Goal: Information Seeking & Learning: Check status

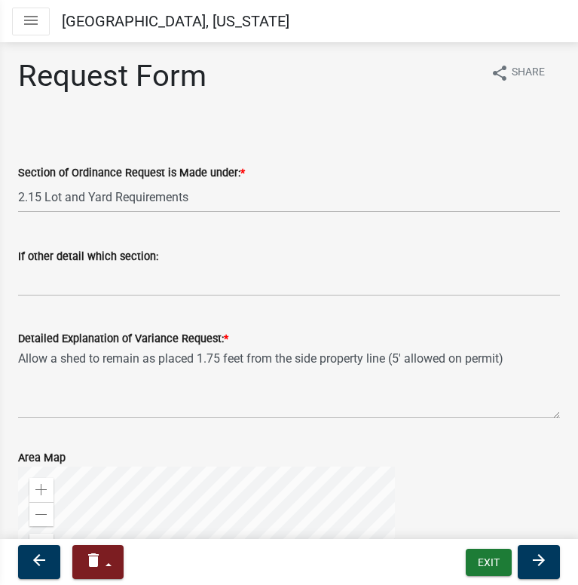
select select "77eb12f8-2a64-4a31-bfec-9b00716b2165"
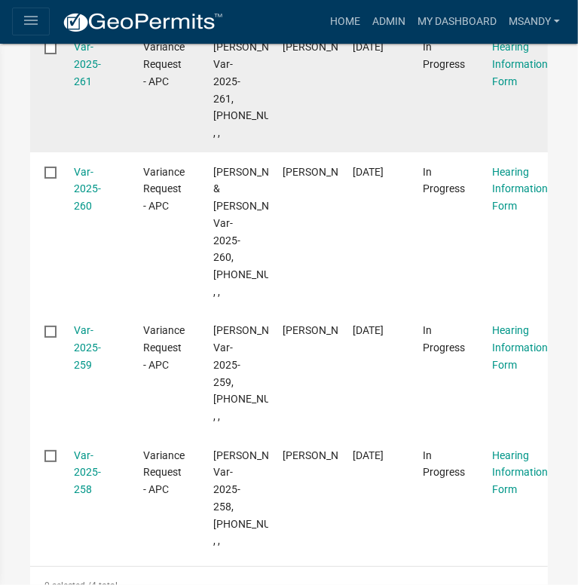
scroll to position [295, 0]
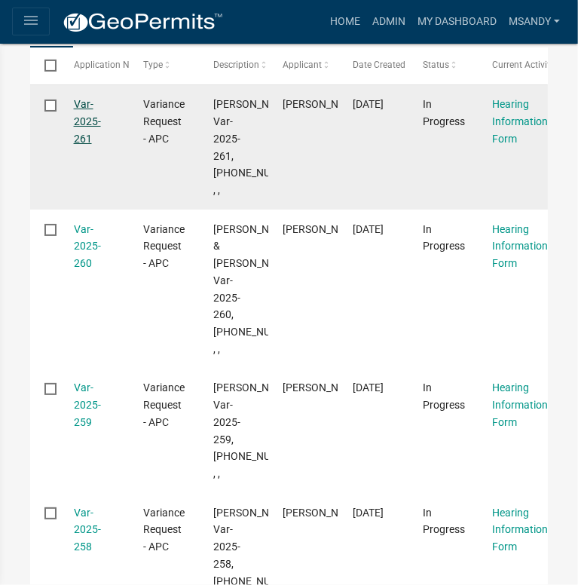
click at [80, 121] on link "Var-2025-261" at bounding box center [87, 121] width 27 height 47
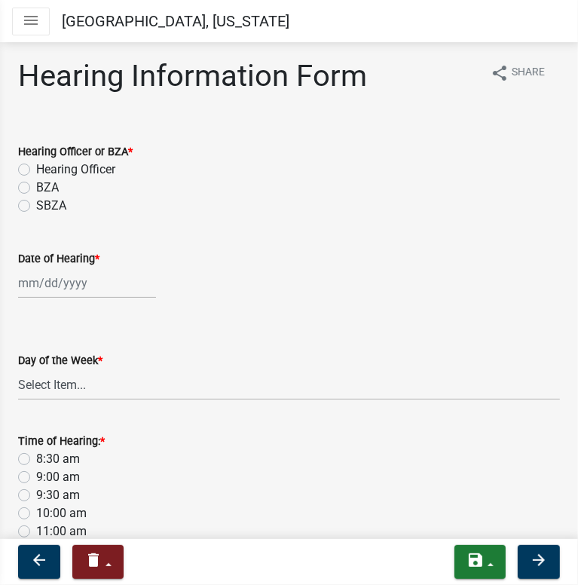
click at [34, 24] on icon "menu" at bounding box center [31, 20] width 18 height 18
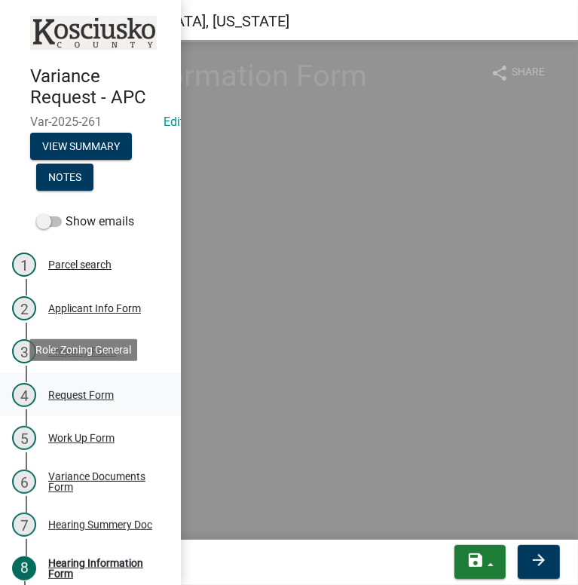
click at [92, 390] on div "Request Form" at bounding box center [81, 395] width 66 height 11
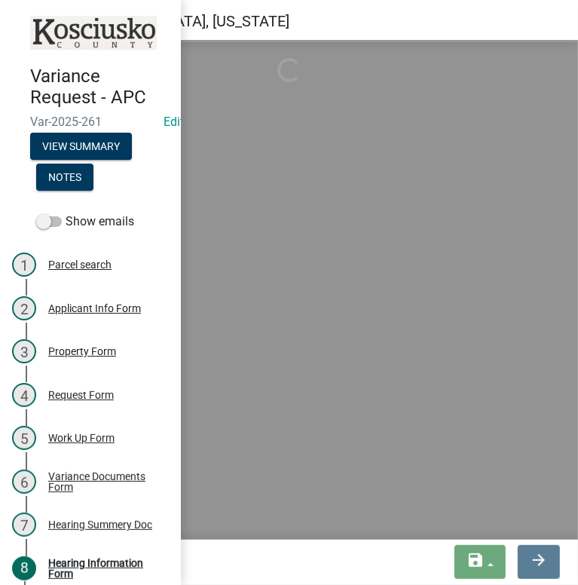
select select "77eb12f8-2a64-4a31-bfec-9b00716b2165"
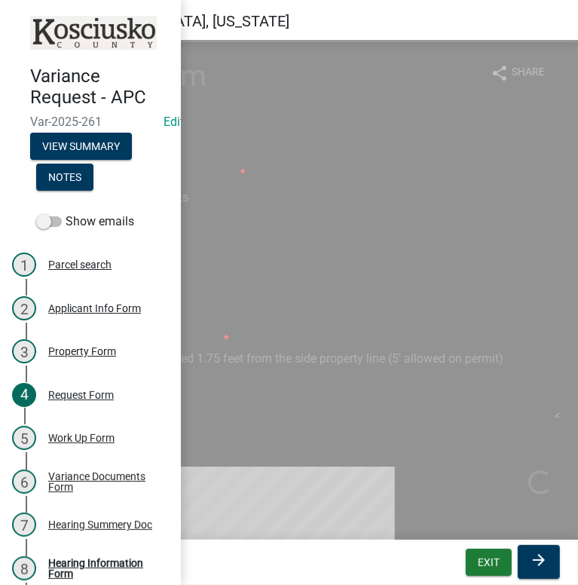
click at [275, 236] on div "If other detail which section:" at bounding box center [289, 261] width 542 height 70
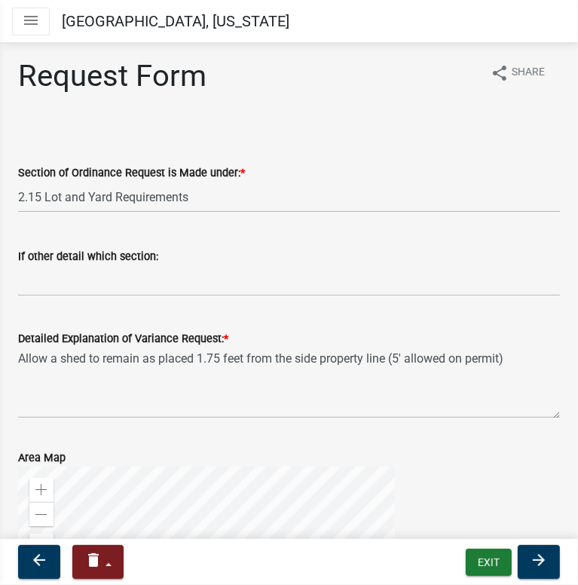
click at [25, 17] on icon "menu" at bounding box center [31, 20] width 18 height 18
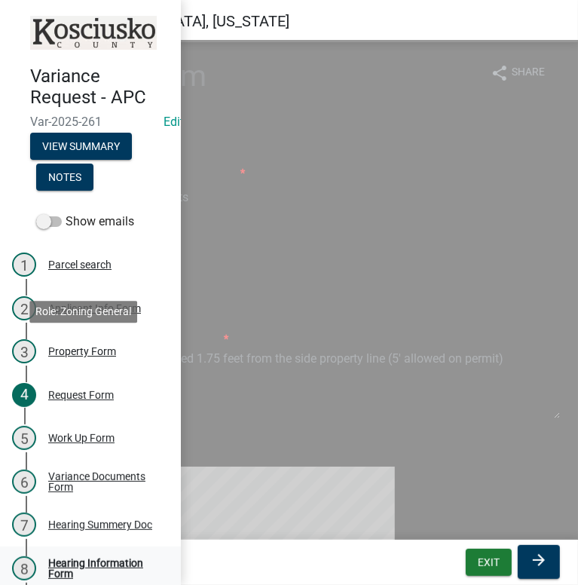
scroll to position [226, 0]
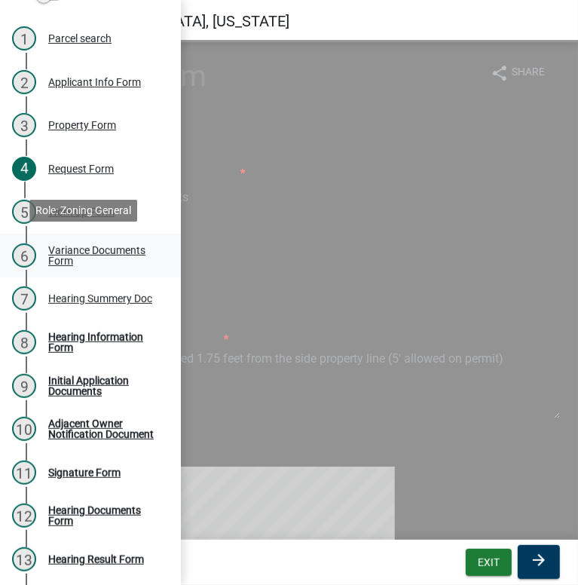
click at [94, 262] on div "Variance Documents Form" at bounding box center [102, 255] width 109 height 21
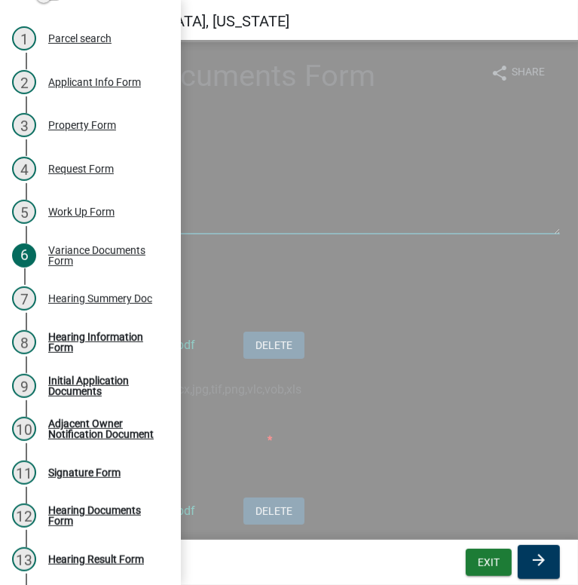
click at [368, 206] on textarea "If there were previous hearings relevant to new petition list the case numbers:" at bounding box center [289, 199] width 542 height 71
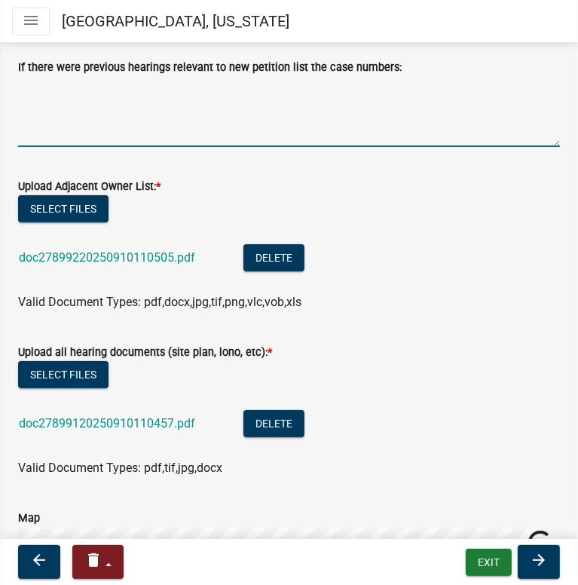
scroll to position [151, 0]
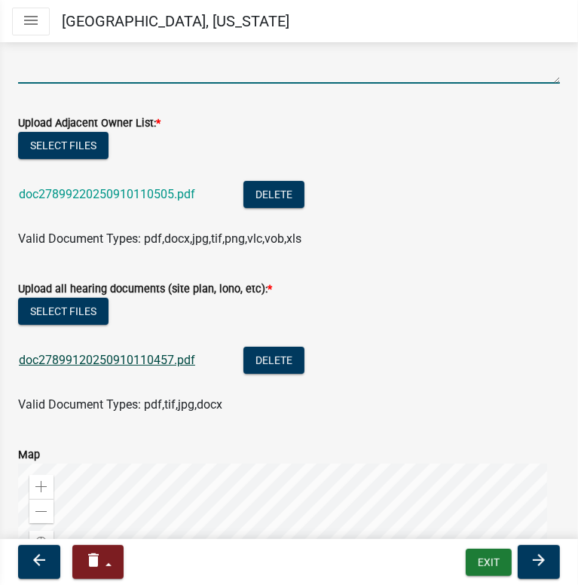
click at [124, 355] on link "doc27899120250910110457.pdf" at bounding box center [107, 360] width 176 height 14
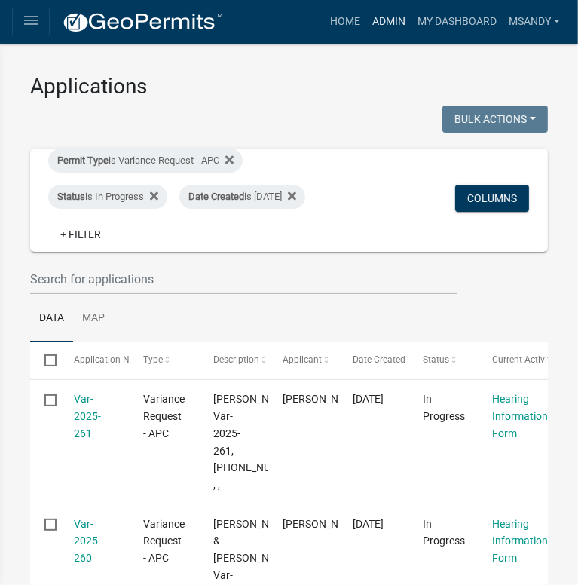
click at [389, 26] on link "Admin" at bounding box center [389, 22] width 45 height 29
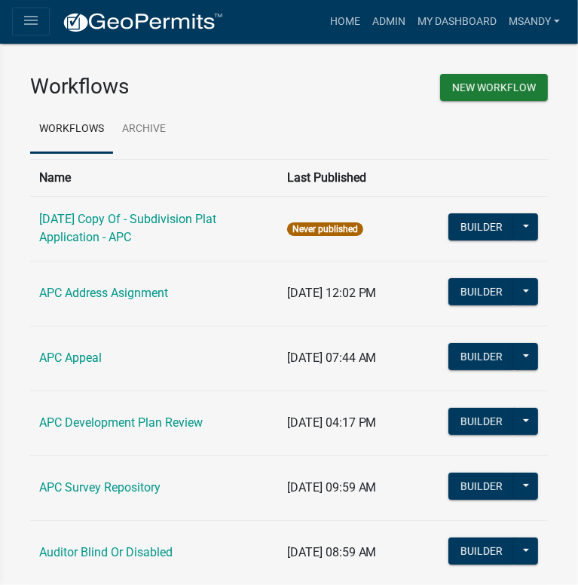
click at [32, 18] on icon "menu" at bounding box center [31, 20] width 18 height 18
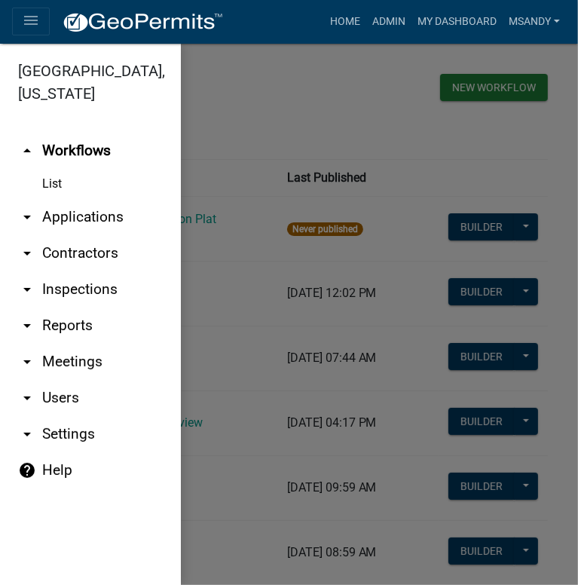
click at [75, 220] on link "arrow_drop_down Applications" at bounding box center [90, 217] width 181 height 36
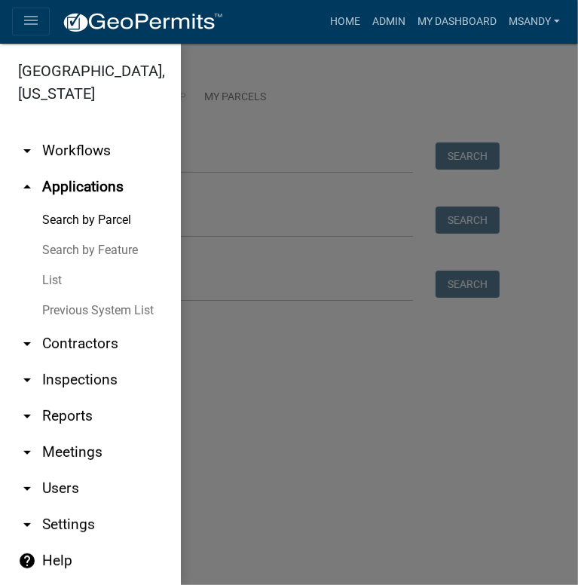
drag, startPoint x: 229, startPoint y: 147, endPoint x: 221, endPoint y: 170, distance: 23.9
click at [229, 149] on div at bounding box center [289, 315] width 578 height 542
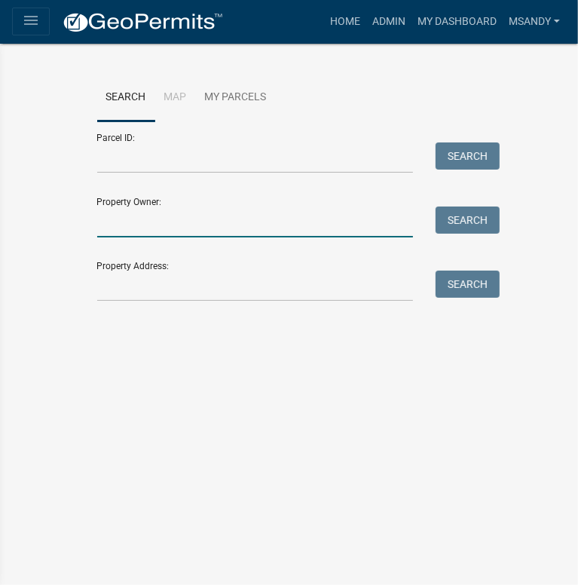
click at [192, 224] on input "Property Owner:" at bounding box center [255, 222] width 317 height 31
type input "[PERSON_NAME]"
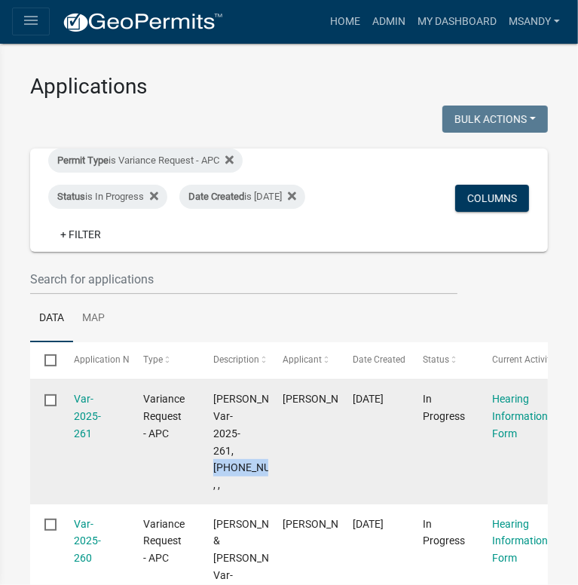
drag, startPoint x: 213, startPoint y: 482, endPoint x: 249, endPoint y: 505, distance: 43.1
click at [249, 491] on span "[PERSON_NAME], Var-2025-261, [PHONE_NUMBER], , ," at bounding box center [258, 442] width 91 height 98
copy span "[PHONE_NUMBER]"
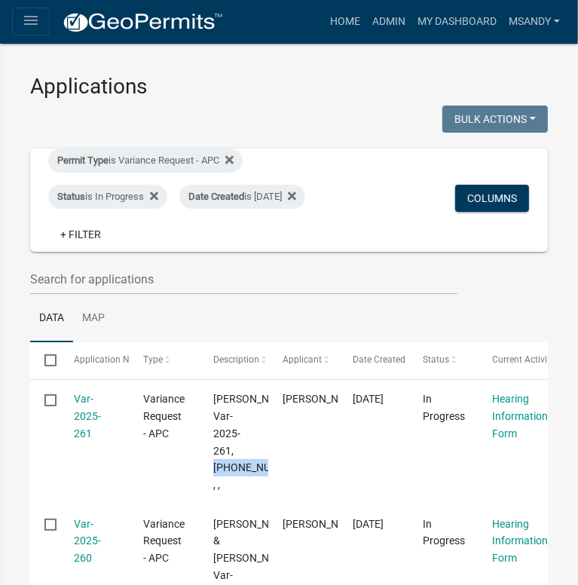
click at [25, 33] on button "Toggle drawer menu" at bounding box center [31, 22] width 38 height 28
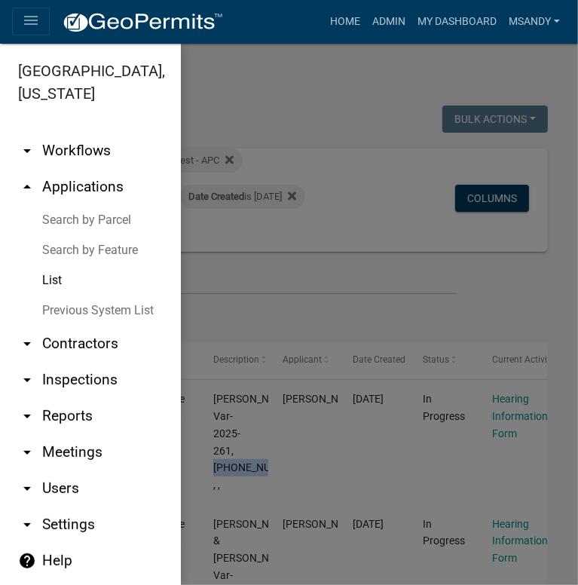
click at [94, 222] on link "Search by Parcel" at bounding box center [90, 220] width 181 height 30
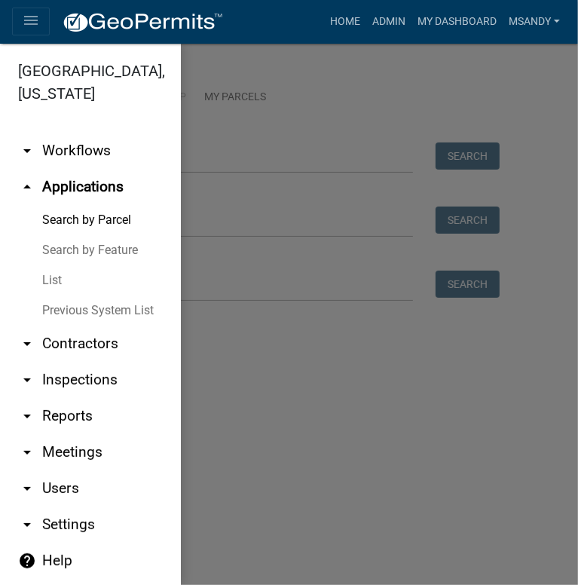
click at [249, 164] on div at bounding box center [289, 315] width 578 height 542
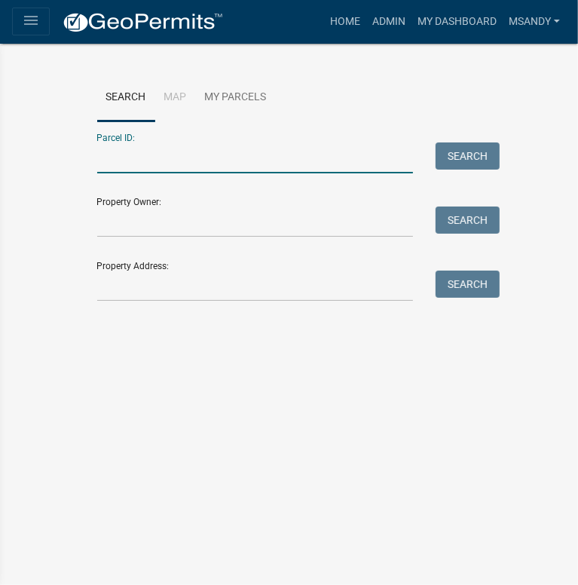
click at [250, 159] on input "Parcel ID:" at bounding box center [255, 158] width 317 height 31
paste input "[PHONE_NUMBER]"
type input "[PHONE_NUMBER]"
click at [459, 155] on button "Search" at bounding box center [468, 156] width 64 height 27
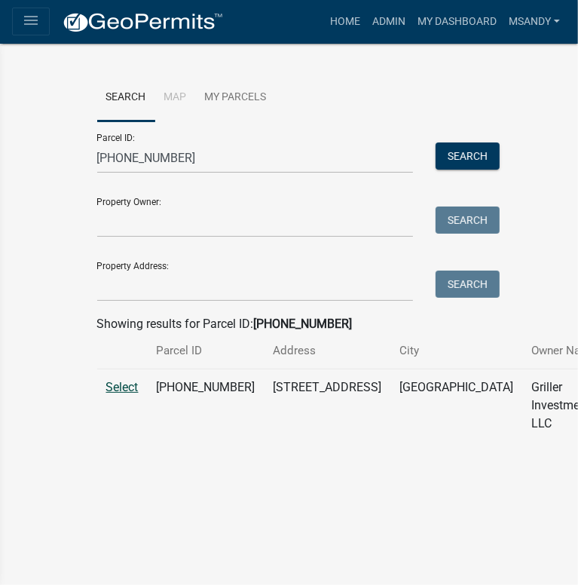
click at [121, 394] on span "Select" at bounding box center [122, 387] width 32 height 14
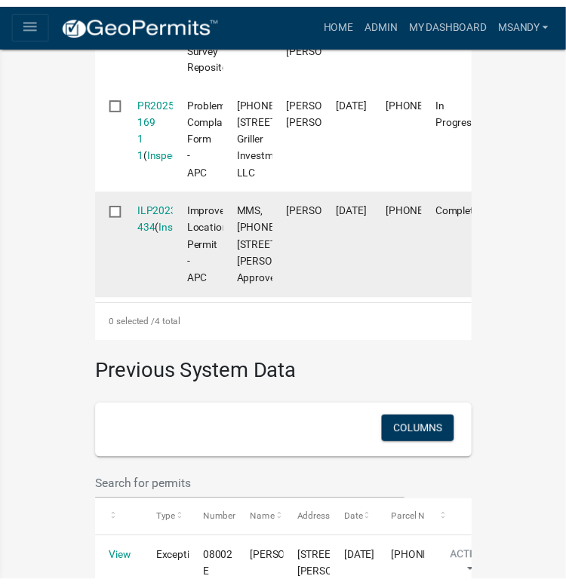
scroll to position [754, 0]
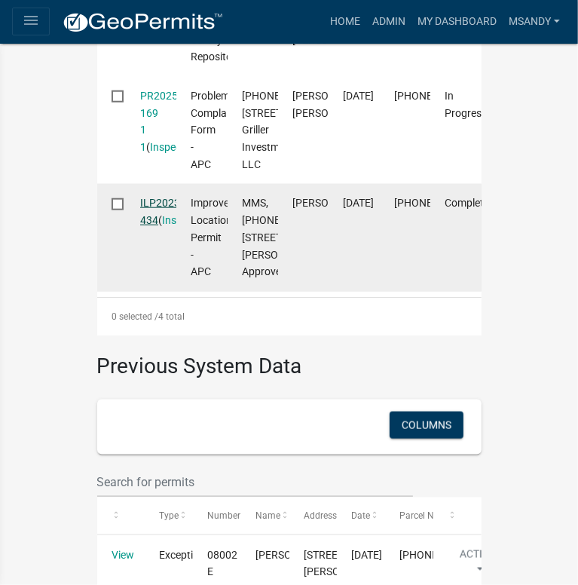
click at [152, 226] on link "ILP2023-434" at bounding box center [161, 211] width 43 height 29
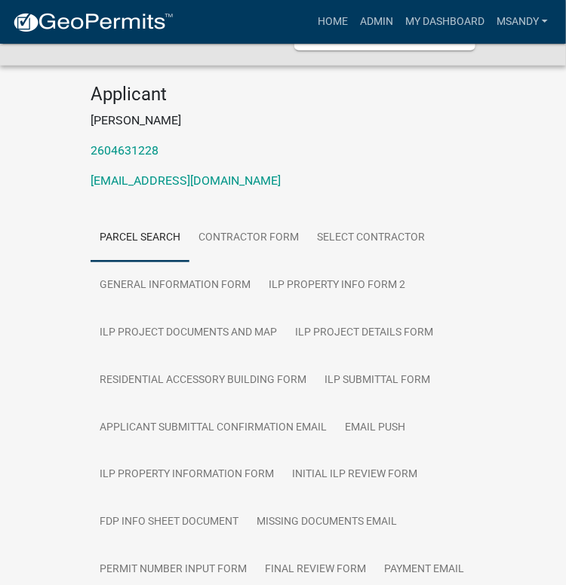
scroll to position [226, 0]
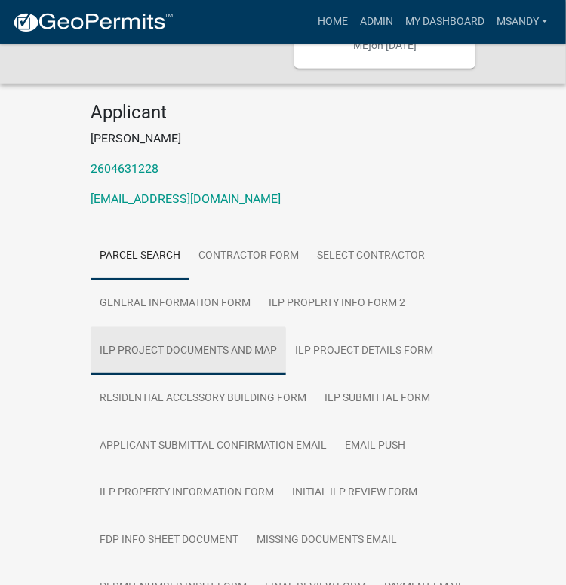
click at [192, 327] on link "ILP Project Documents and Map" at bounding box center [188, 351] width 195 height 48
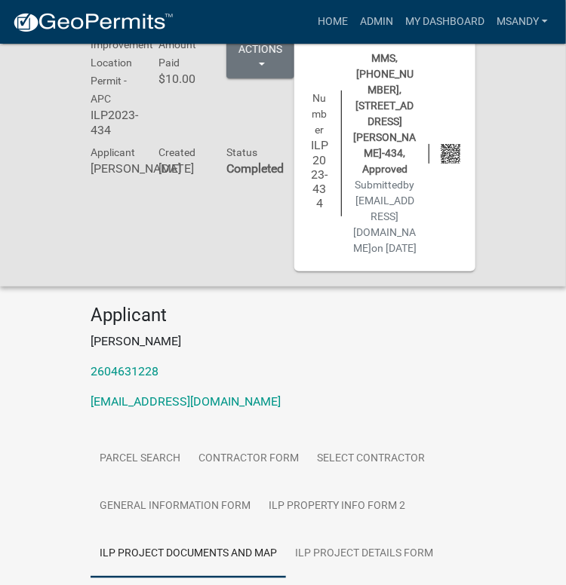
scroll to position [302, 0]
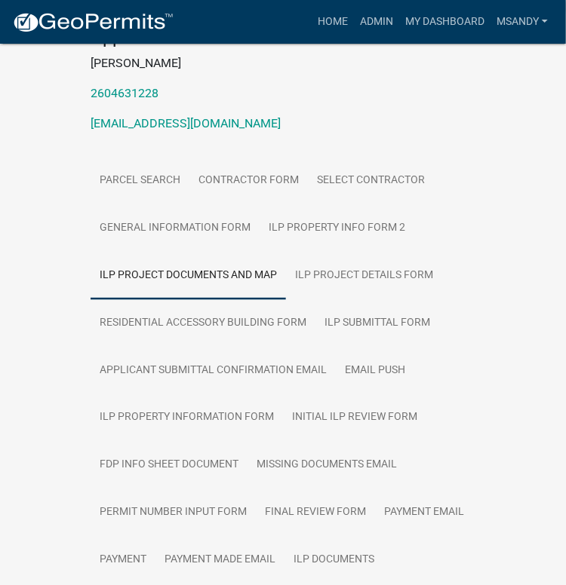
click at [250, 252] on link "ILP Project Documents and Map" at bounding box center [188, 276] width 195 height 48
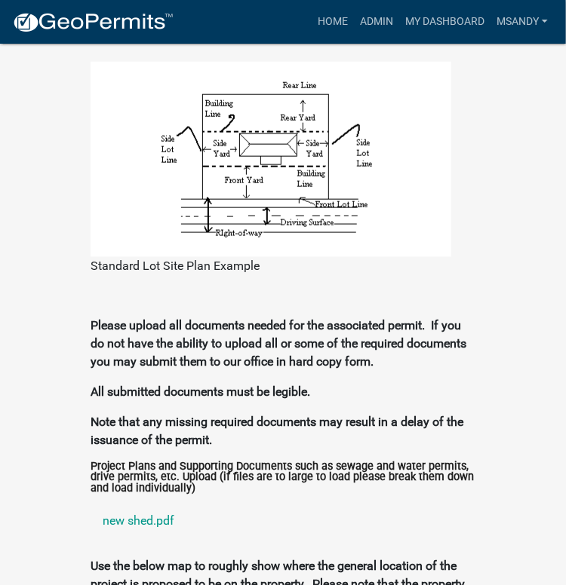
scroll to position [2112, 0]
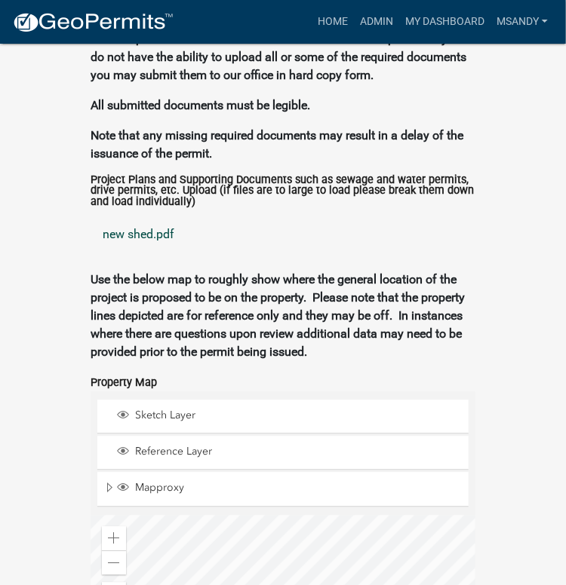
click at [127, 217] on link "new shed.pdf" at bounding box center [283, 235] width 385 height 36
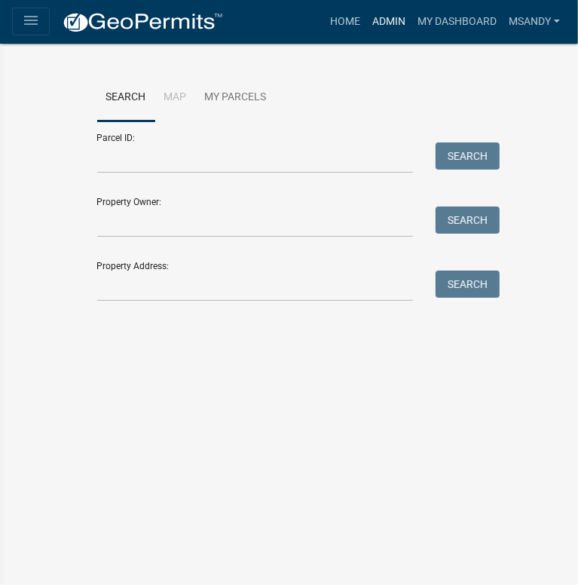
click at [392, 17] on link "Admin" at bounding box center [389, 22] width 45 height 29
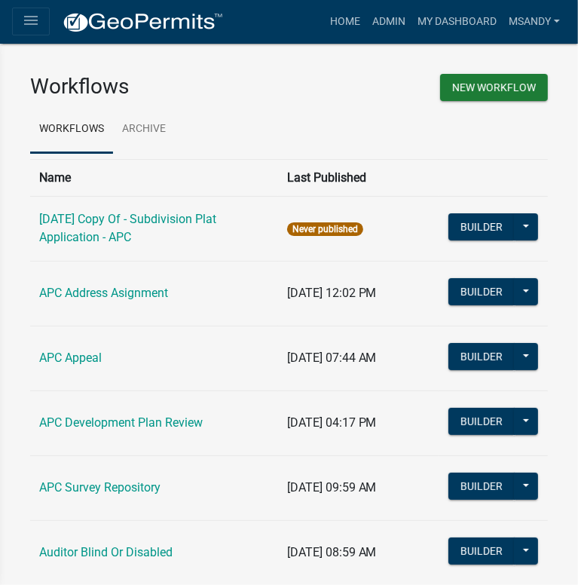
click at [24, 20] on icon "menu" at bounding box center [31, 20] width 18 height 18
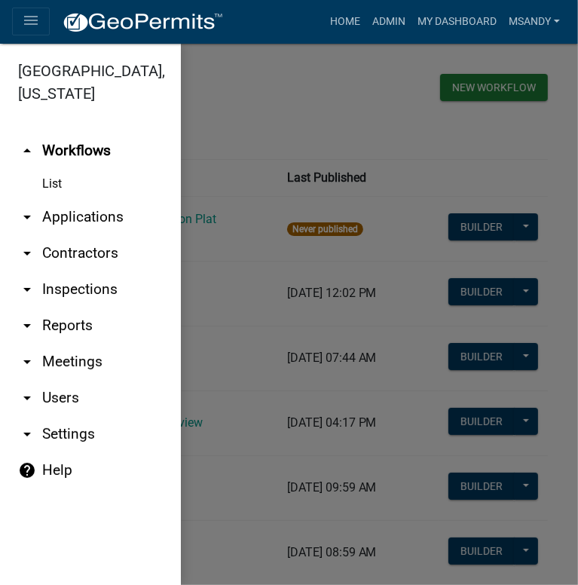
click at [80, 212] on link "arrow_drop_down Applications" at bounding box center [90, 217] width 181 height 36
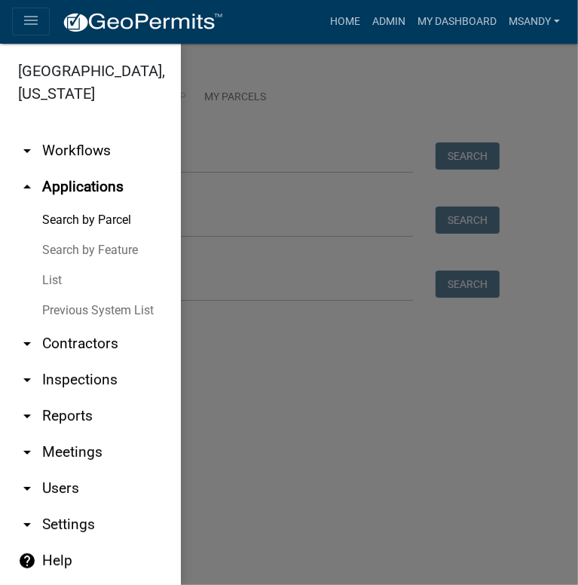
click at [54, 278] on link "List" at bounding box center [90, 280] width 181 height 30
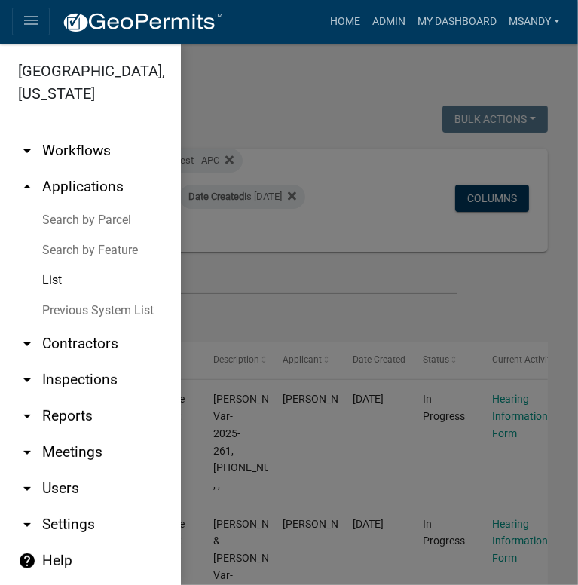
click at [346, 97] on div at bounding box center [289, 315] width 578 height 542
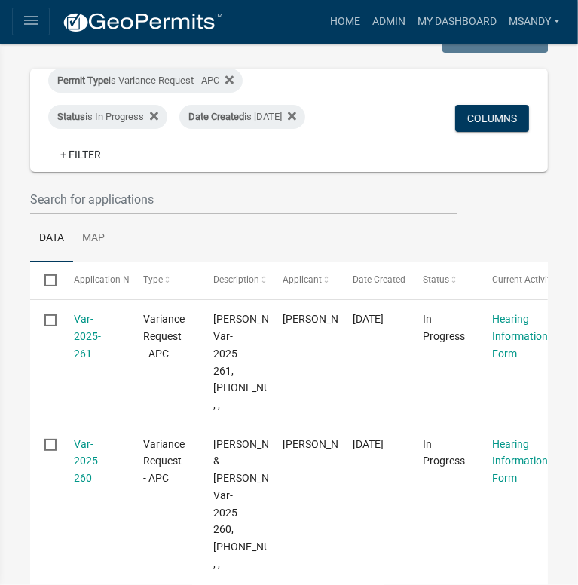
scroll to position [75, 0]
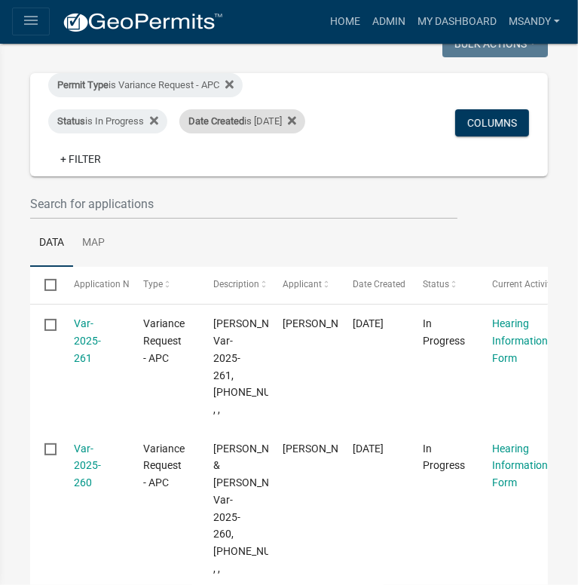
click at [255, 124] on div "Date Created is [DATE]" at bounding box center [243, 121] width 126 height 24
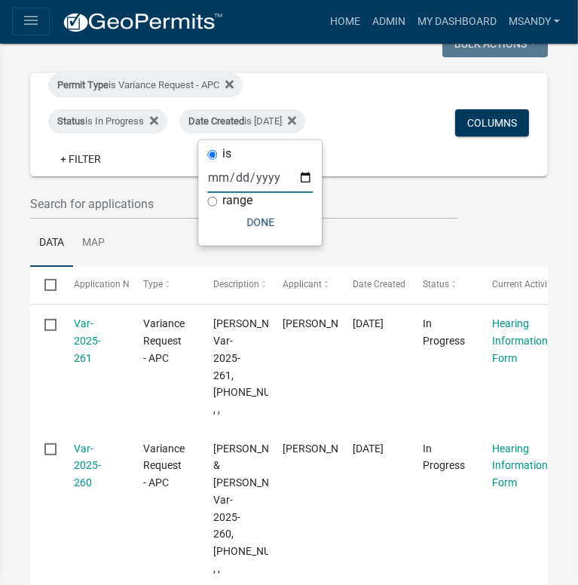
click at [259, 182] on input "[DATE]" at bounding box center [260, 177] width 106 height 31
click at [305, 180] on input "[DATE]" at bounding box center [260, 177] width 106 height 31
type input "[DATE]"
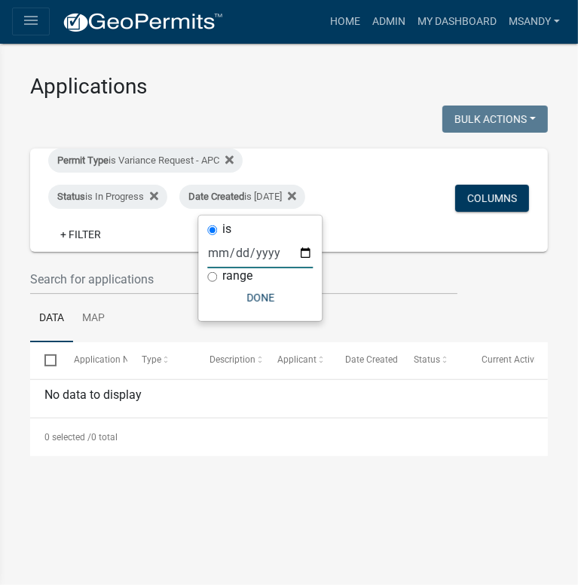
scroll to position [0, 0]
click at [264, 222] on div "is" at bounding box center [260, 230] width 106 height 16
click at [273, 308] on button "Done" at bounding box center [260, 297] width 106 height 27
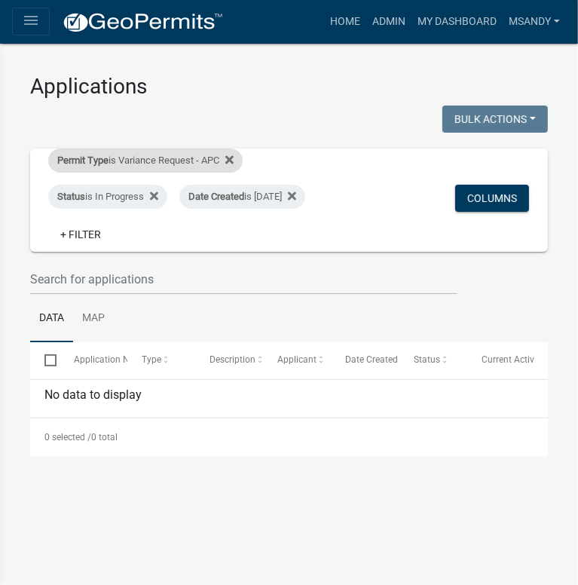
click at [166, 156] on div "Permit Type is Variance Request - APC" at bounding box center [145, 161] width 195 height 24
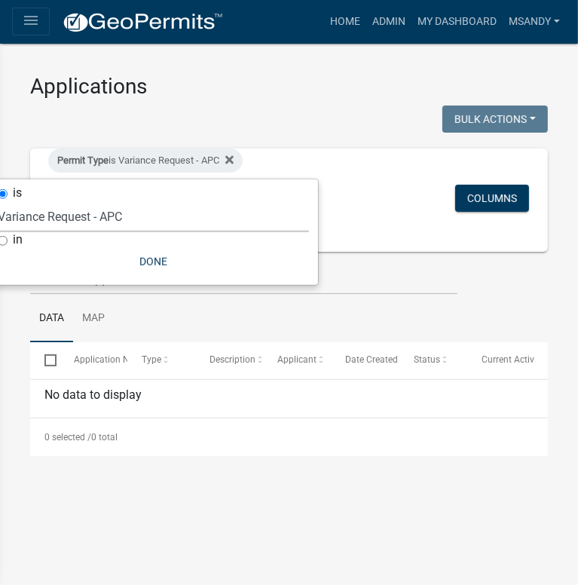
click at [110, 222] on select "Select an option [DATE] Copy Of - Subdivision Plat Application - APC APC Addres…" at bounding box center [153, 216] width 311 height 31
select select "470c1cb8-d267-46dc-844e-15aacc1b6a8e"
click at [0, 201] on select "Select an option [DATE] Copy Of - Subdivision Plat Application - APC APC Addres…" at bounding box center [153, 216] width 311 height 31
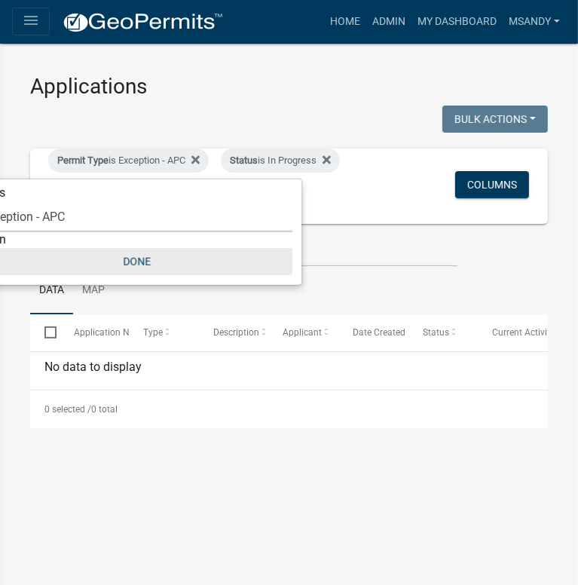
click at [130, 256] on button "Done" at bounding box center [136, 261] width 311 height 27
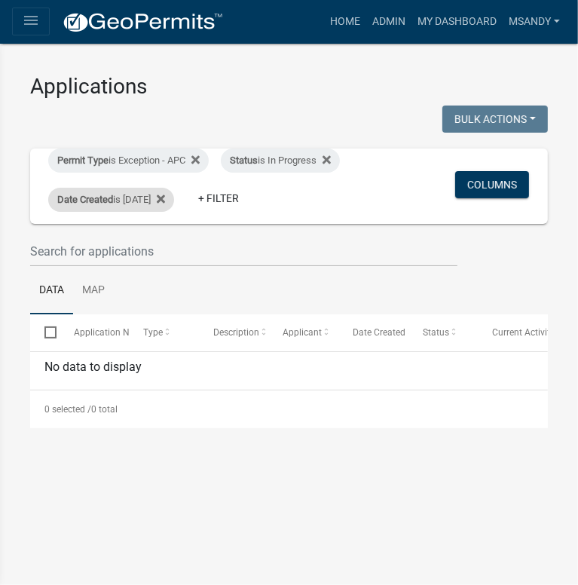
click at [148, 198] on div "Date Created is [DATE]" at bounding box center [111, 200] width 126 height 24
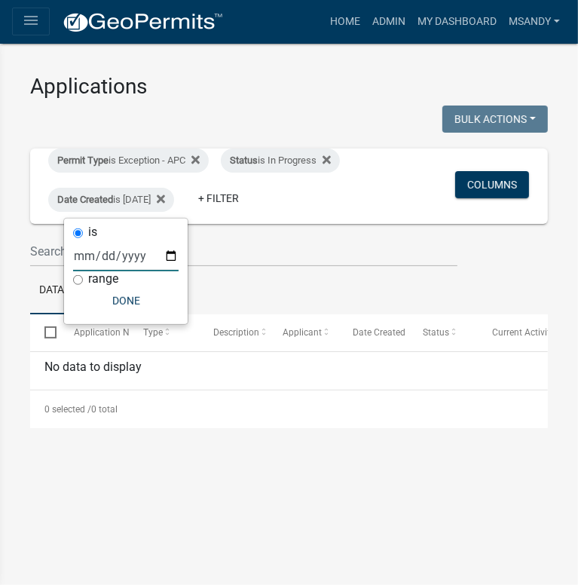
click at [172, 259] on input "[DATE]" at bounding box center [126, 256] width 106 height 31
type input "[DATE]"
click at [135, 301] on button "Done" at bounding box center [126, 300] width 106 height 27
